Goal: Navigation & Orientation: Find specific page/section

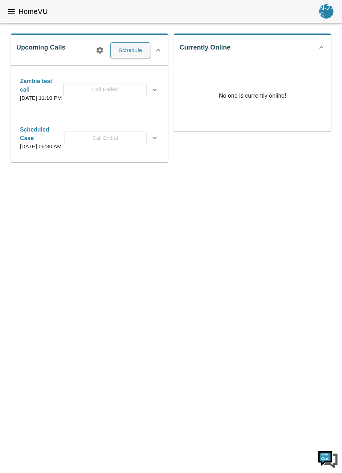
click at [322, 173] on html "HomeVU N-Z-S Upcoming Calls Schedule [GEOGRAPHIC_DATA] test call [DATE] 11:10 P…" at bounding box center [171, 86] width 342 height 173
click at [317, 173] on html "HomeVU N-Z-S Upcoming Calls Schedule [GEOGRAPHIC_DATA] test call [DATE] 11:10 P…" at bounding box center [171, 86] width 342 height 173
